Goal: Find specific page/section: Find specific page/section

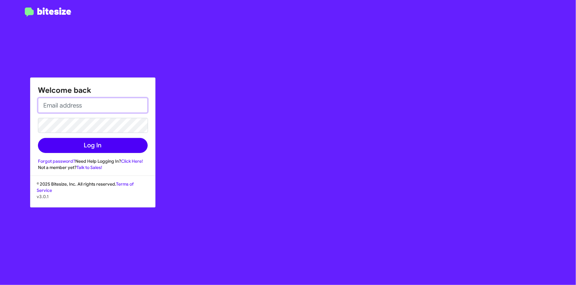
type input "[EMAIL_ADDRESS][DOMAIN_NAME]"
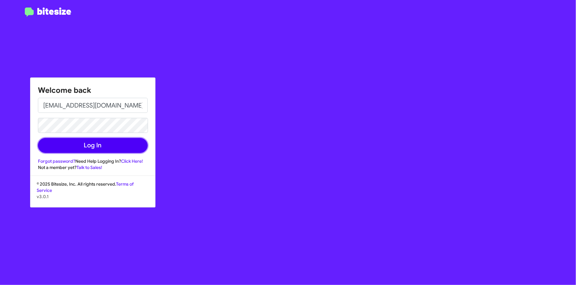
click at [119, 141] on button "Log In" at bounding box center [93, 145] width 110 height 15
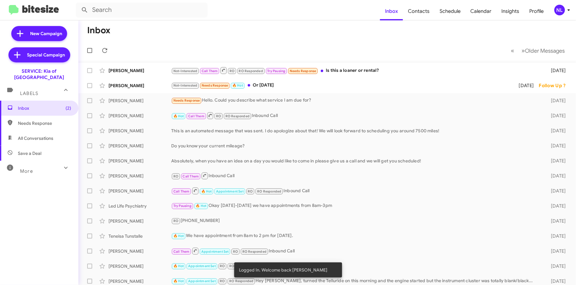
click at [559, 11] on div "NL" at bounding box center [559, 10] width 11 height 11
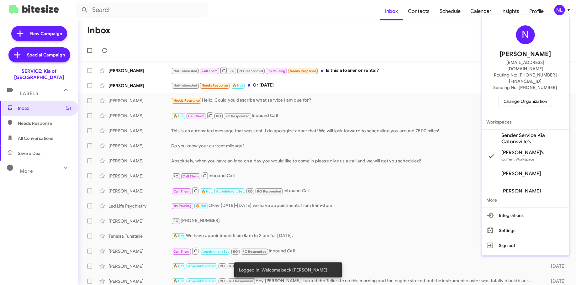
click at [528, 96] on span "Change Organization" at bounding box center [526, 101] width 44 height 11
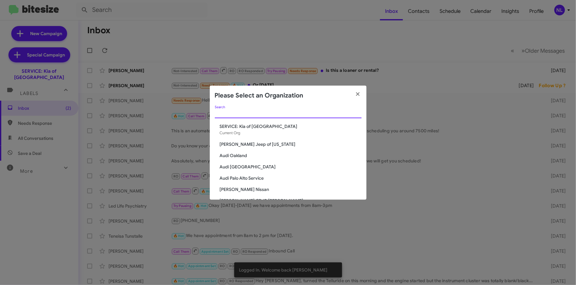
click at [287, 111] on input "Search" at bounding box center [288, 113] width 147 height 5
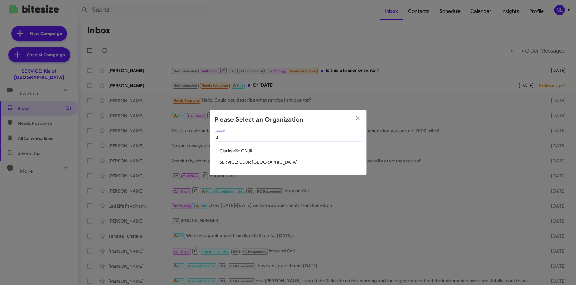
type input "cl"
click at [272, 162] on span "SERVICE: CDJR [GEOGRAPHIC_DATA]" at bounding box center [291, 162] width 142 height 6
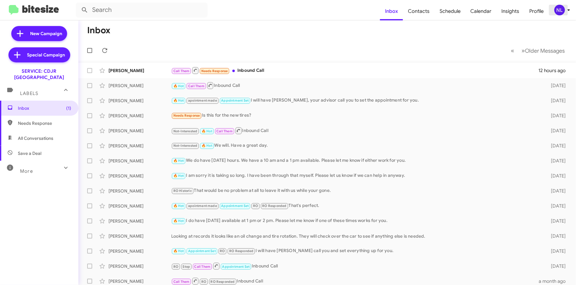
click at [558, 12] on div "NL" at bounding box center [559, 10] width 11 height 11
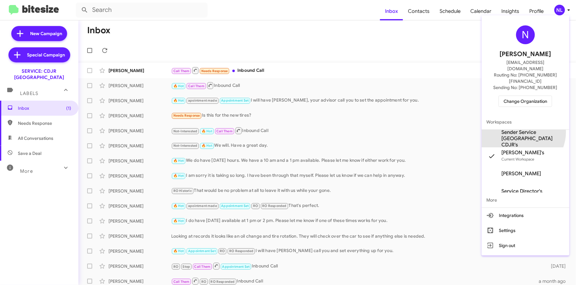
click at [522, 129] on span "Sender Service [GEOGRAPHIC_DATA] CDJR's" at bounding box center [533, 138] width 63 height 19
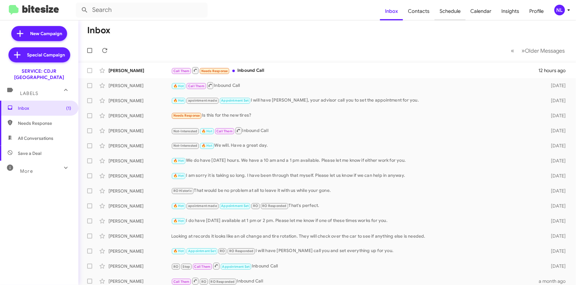
click at [446, 14] on span "Schedule" at bounding box center [450, 11] width 31 height 18
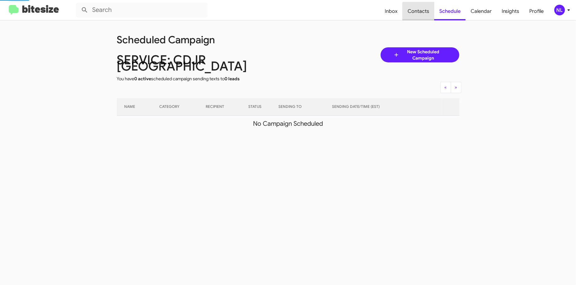
click at [426, 12] on span "Contacts" at bounding box center [419, 11] width 32 height 18
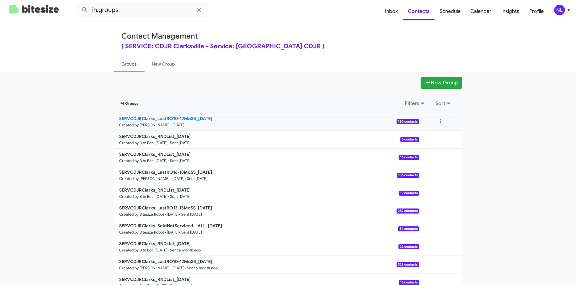
drag, startPoint x: 101, startPoint y: 117, endPoint x: 165, endPoint y: 118, distance: 63.3
click at [165, 118] on app-groups "New Group 74 Groups Filters Sort SERVCDJRClarks_LastRO10-12MoSS_09-09-25 Create…" at bounding box center [288, 192] width 576 height 231
drag, startPoint x: 105, startPoint y: 114, endPoint x: 188, endPoint y: 119, distance: 82.6
click at [188, 119] on app-groups "New Group 74 Groups Filters Sort SERVCDJRClarks_LastRO10-12MoSS_09-09-25 Create…" at bounding box center [288, 192] width 576 height 231
copy div "Filters Sort SERVCDJRClarks_LastRO10-12Mo"
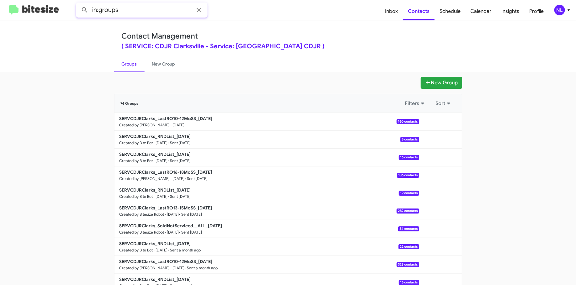
click at [172, 10] on input "in:groups" at bounding box center [142, 10] width 132 height 15
paste input "SERVCDJRClarks_LastRO10-12Mo"
type input "in:groups SERVCDJRClarks_LastRO10-12Mo"
click at [78, 4] on button at bounding box center [84, 10] width 13 height 13
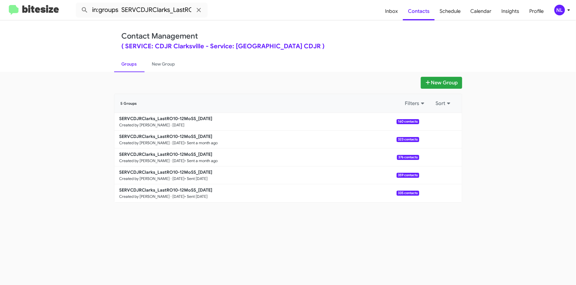
click at [88, 232] on div "New Group 5 Groups Filters Sort SERVCDJRClarks_LastRO10-12MoSS_09-09-25 Created…" at bounding box center [288, 178] width 576 height 213
